Goal: Information Seeking & Learning: Learn about a topic

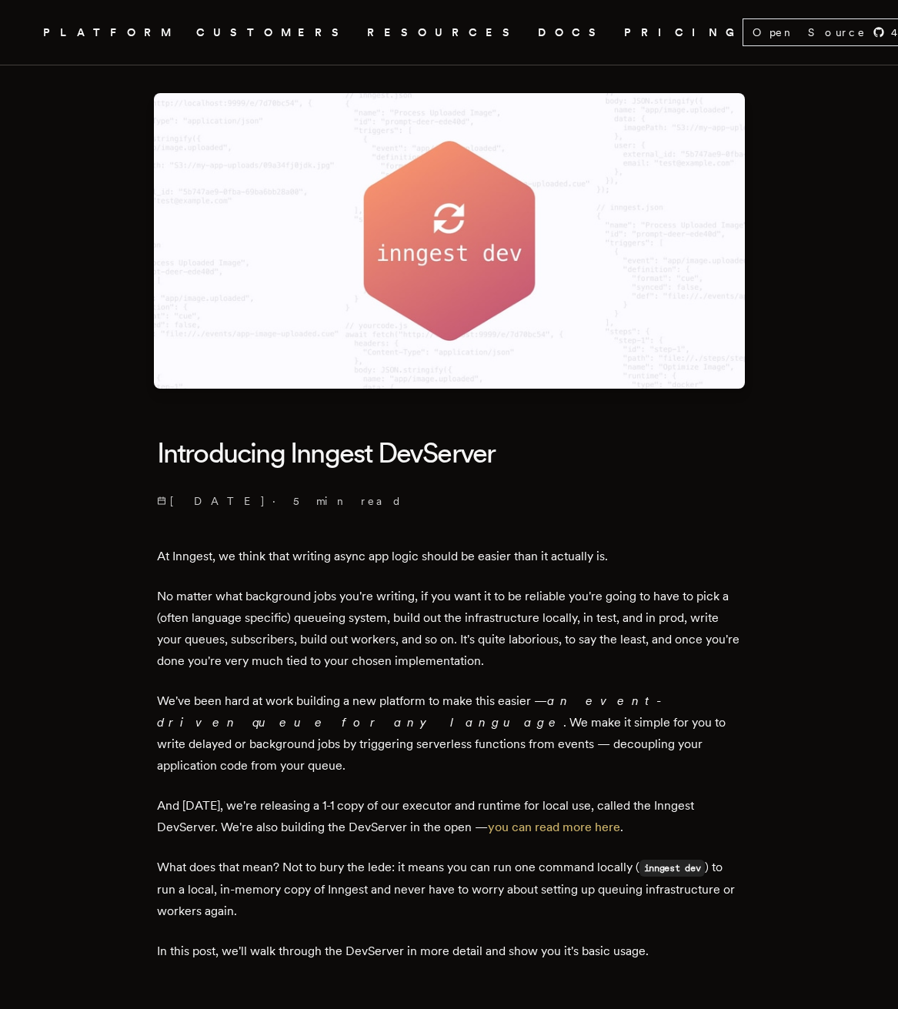
scroll to position [55, 0]
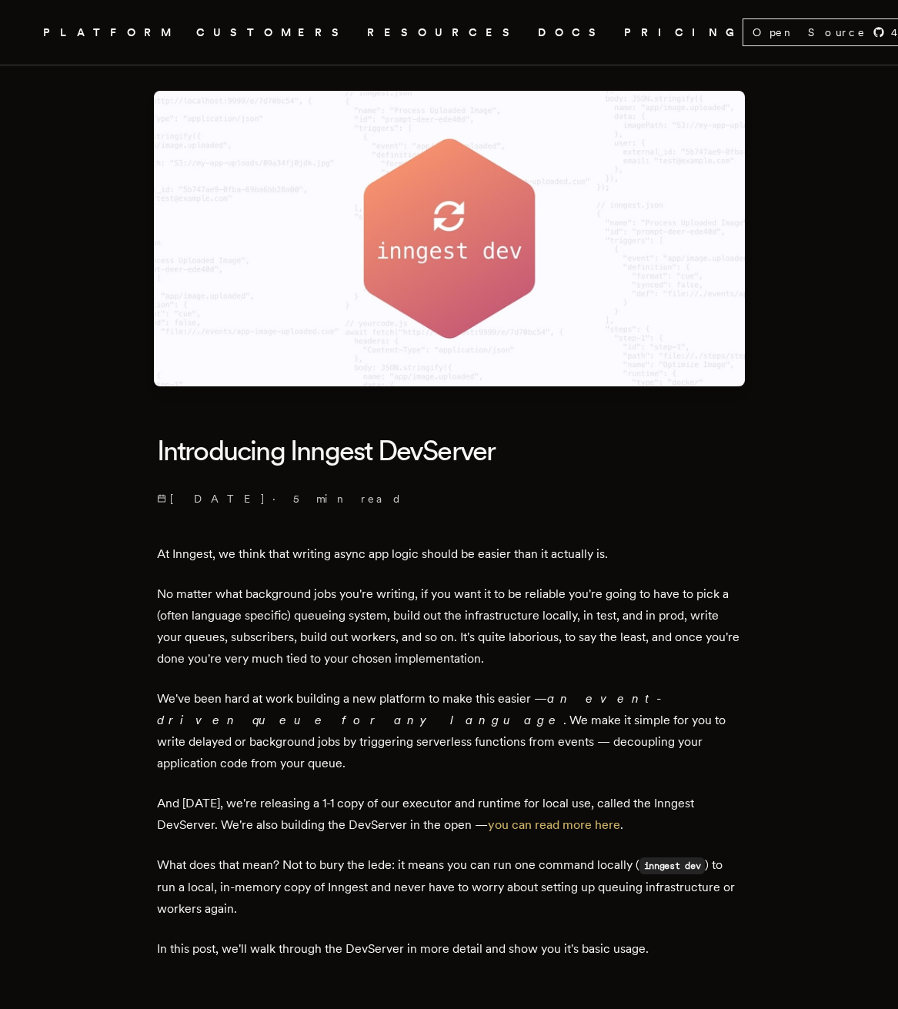
click at [418, 484] on header "Introducing Inngest DevServer [DATE] · 5 min read" at bounding box center [449, 464] width 585 height 83
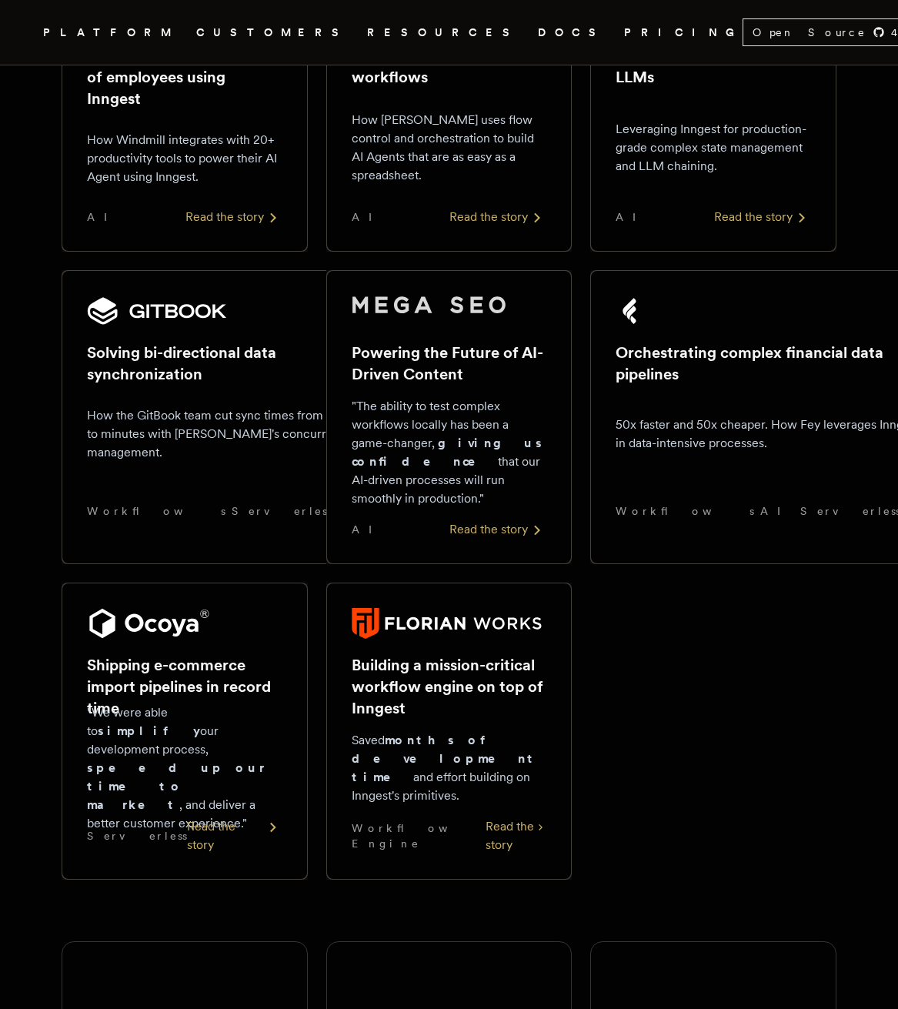
scroll to position [1096, 0]
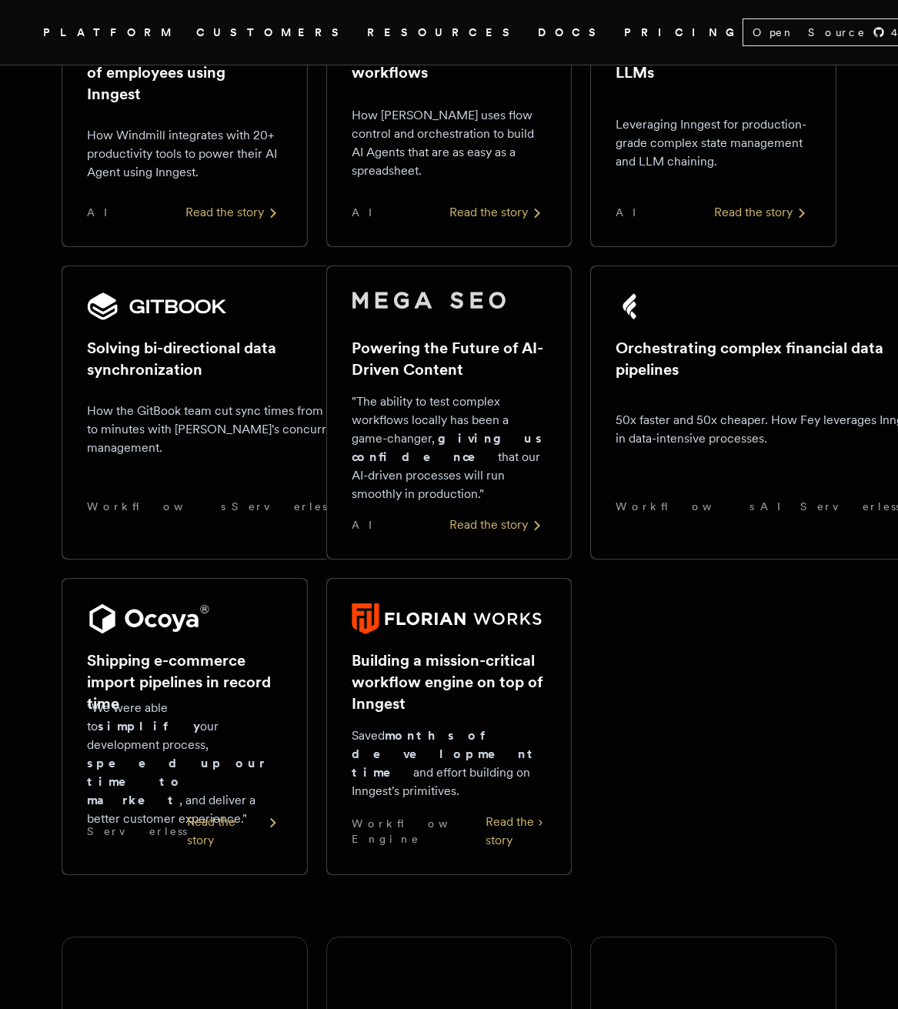
click at [105, 54] on nav "Inngest .cls-1 { fill: #FAFAF9; } PLATFORM CUSTOMERS RESOURCES DOCS PRICING Ope…" at bounding box center [449, 32] width 898 height 65
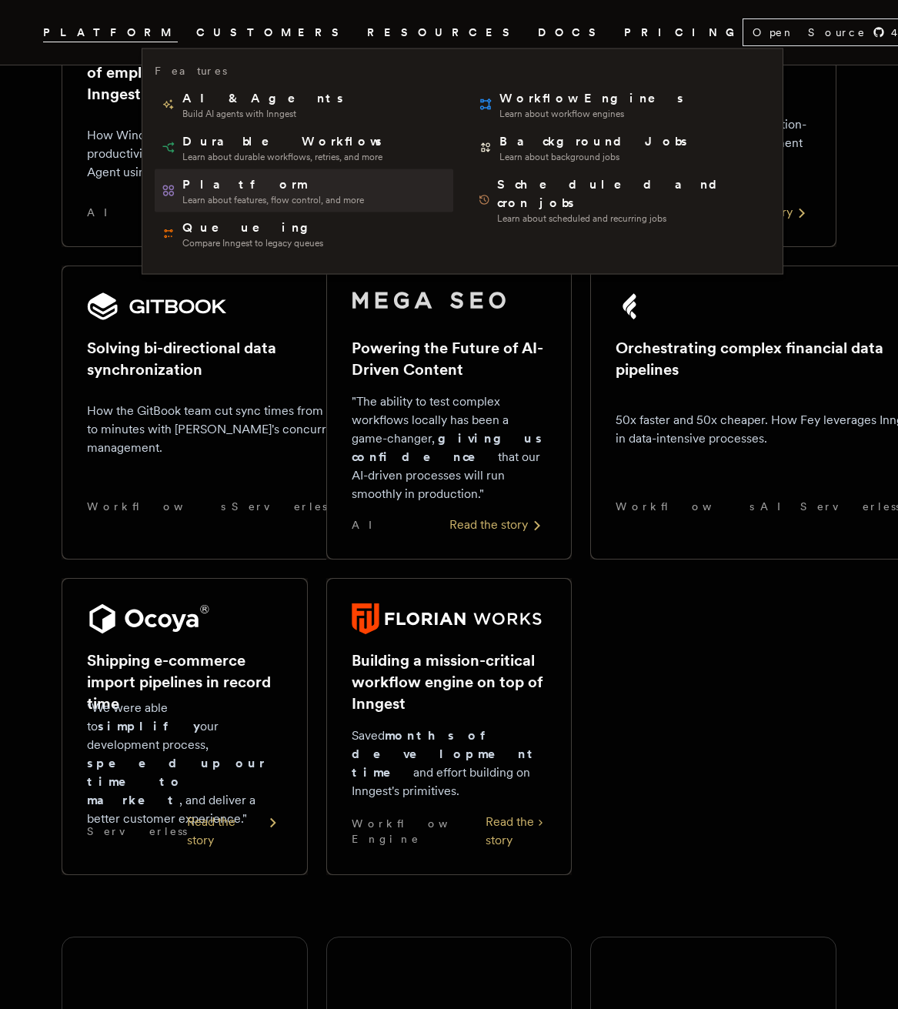
click at [202, 195] on span "Learn about features, flow control, and more" at bounding box center [273, 200] width 182 height 12
